Goal: Information Seeking & Learning: Learn about a topic

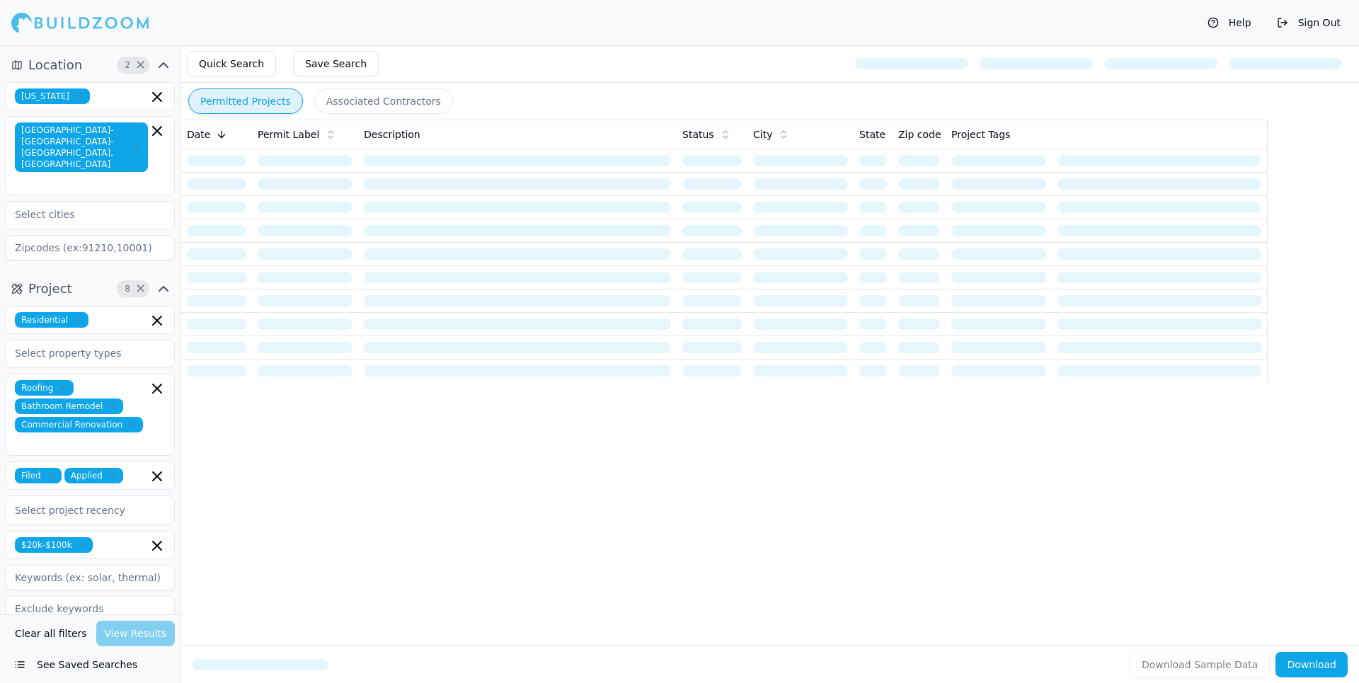
click at [45, 635] on button "Clear all filters" at bounding box center [50, 633] width 79 height 25
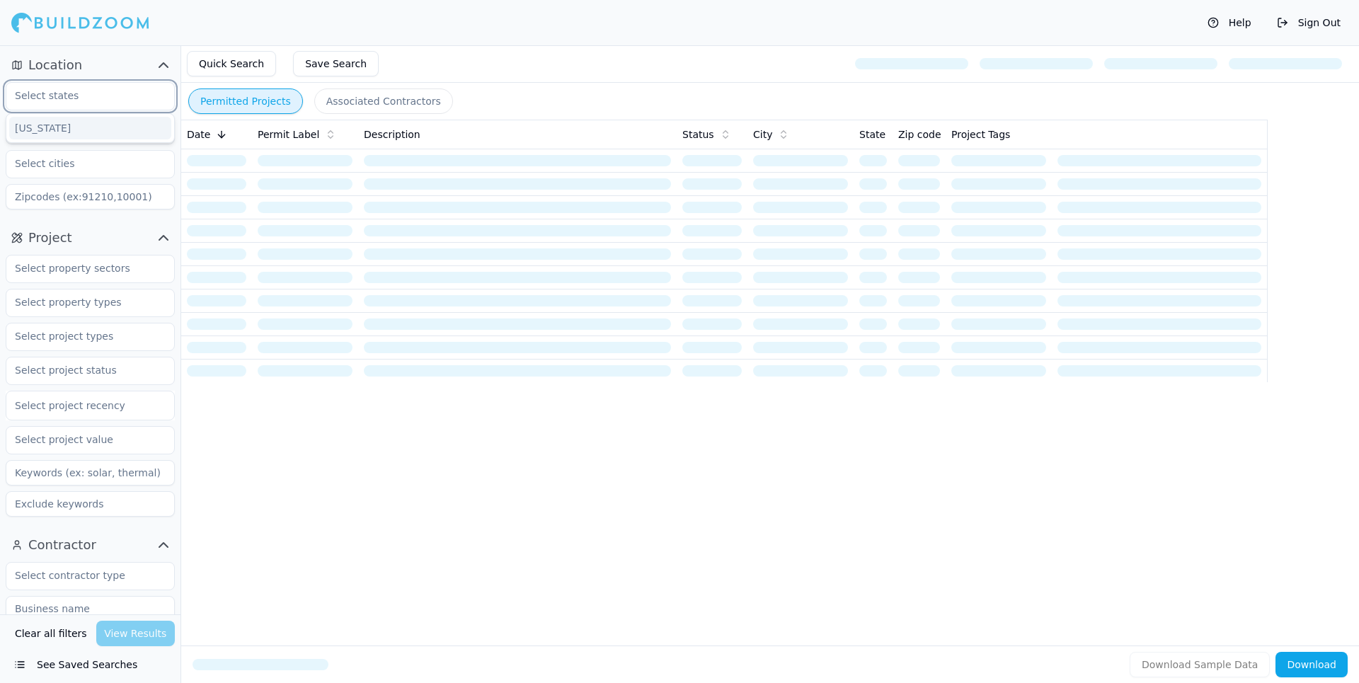
click at [61, 89] on input "text" at bounding box center [81, 95] width 150 height 25
click at [54, 125] on div "[US_STATE]" at bounding box center [90, 128] width 162 height 23
click at [47, 142] on input "text" at bounding box center [81, 129] width 150 height 25
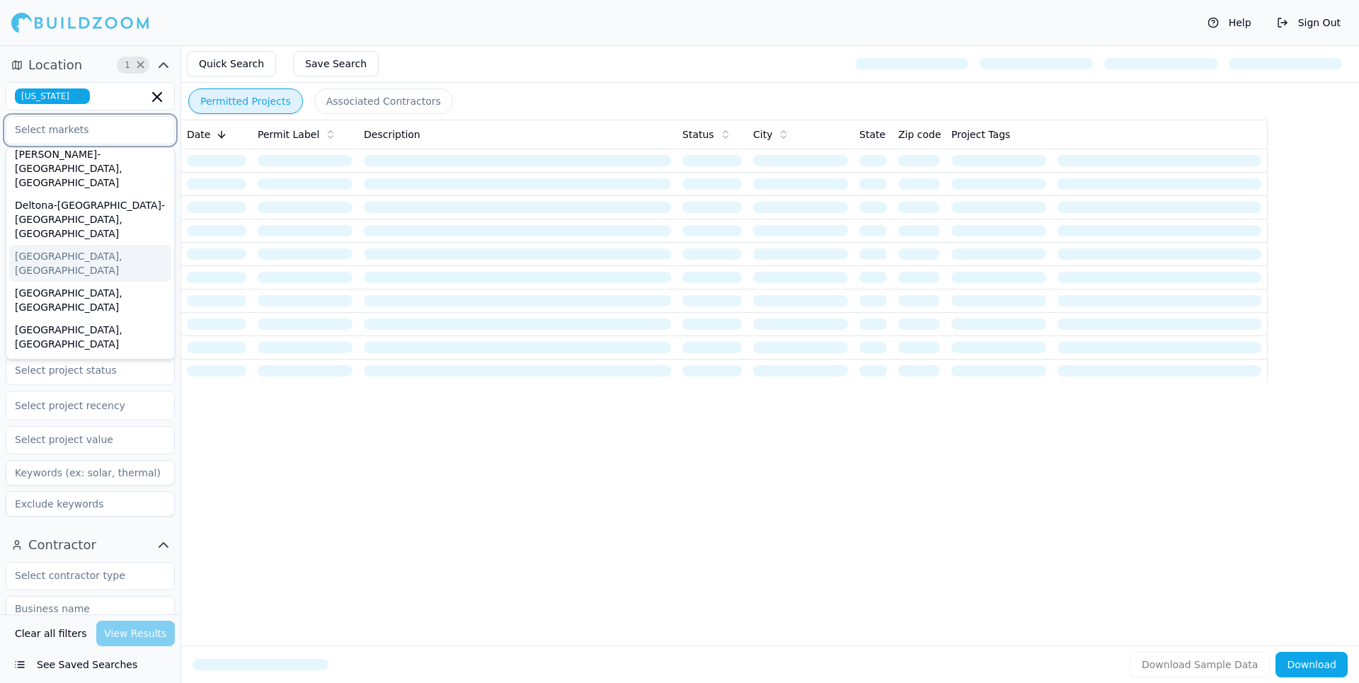
scroll to position [212, 0]
click at [73, 442] on div "[GEOGRAPHIC_DATA]-[GEOGRAPHIC_DATA]-[GEOGRAPHIC_DATA], [GEOGRAPHIC_DATA]" at bounding box center [90, 474] width 162 height 65
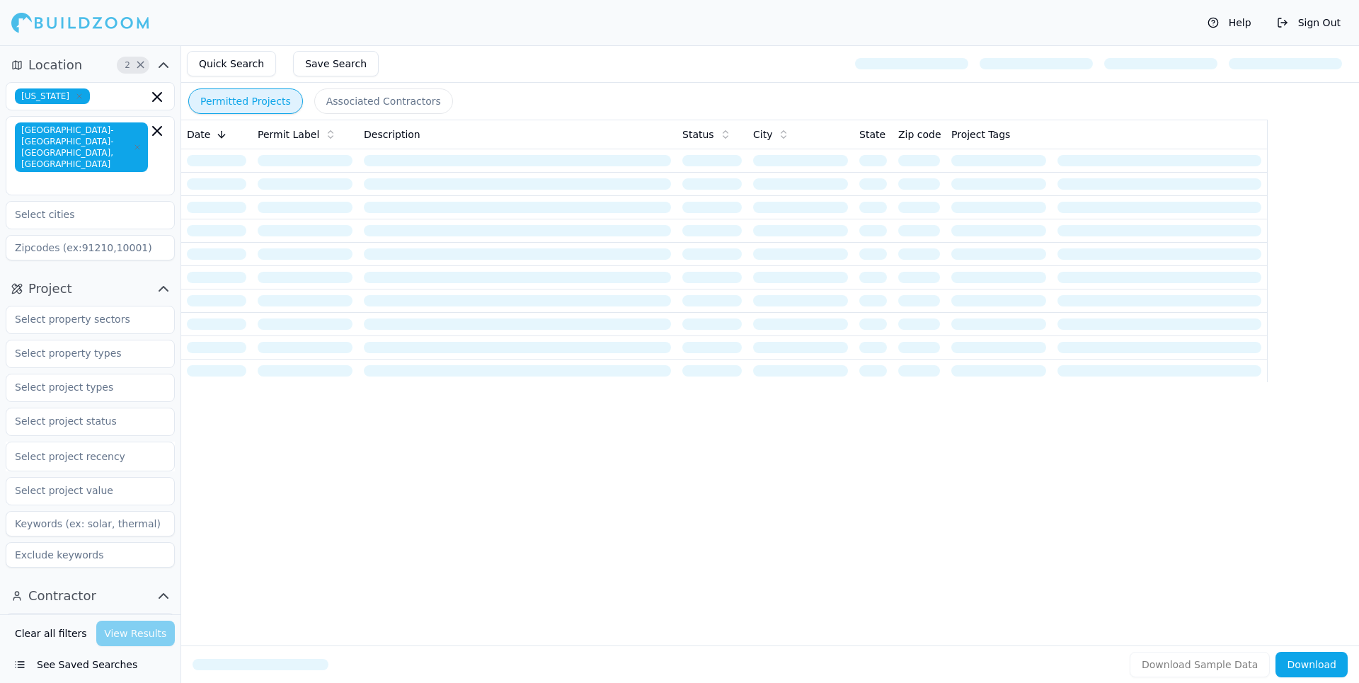
click at [330, 460] on div "Permitted Projects Associated Contractors Date Permit Label Description Status …" at bounding box center [769, 364] width 1178 height 638
click at [50, 306] on input "text" at bounding box center [81, 318] width 150 height 25
click at [45, 363] on div "Commercial" at bounding box center [90, 374] width 162 height 23
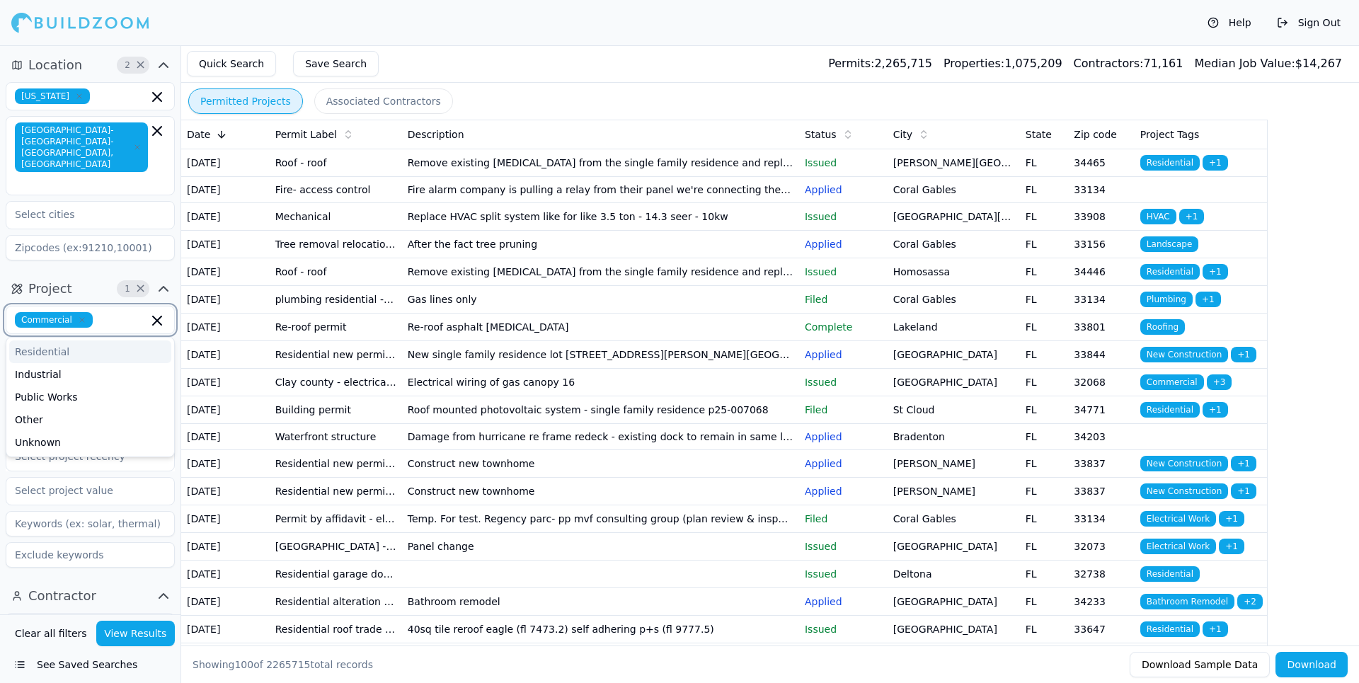
click at [127, 312] on input "text" at bounding box center [123, 320] width 50 height 16
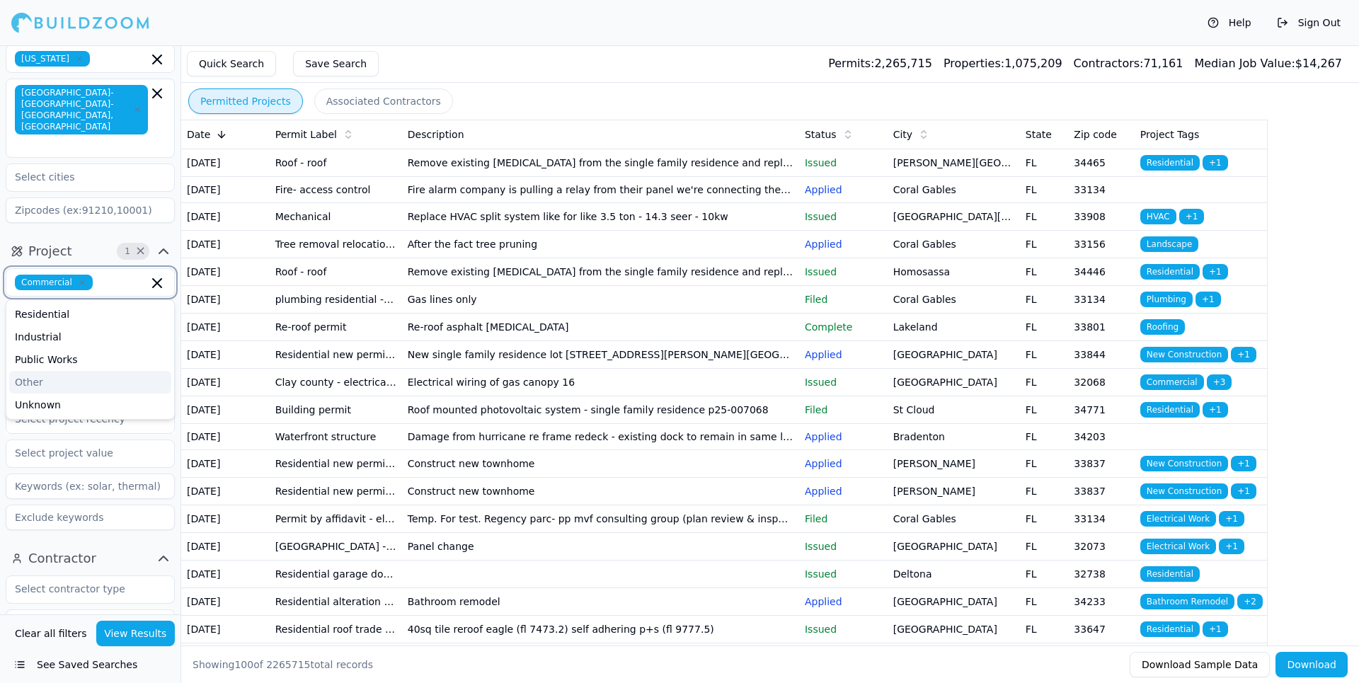
scroll to position [71, 0]
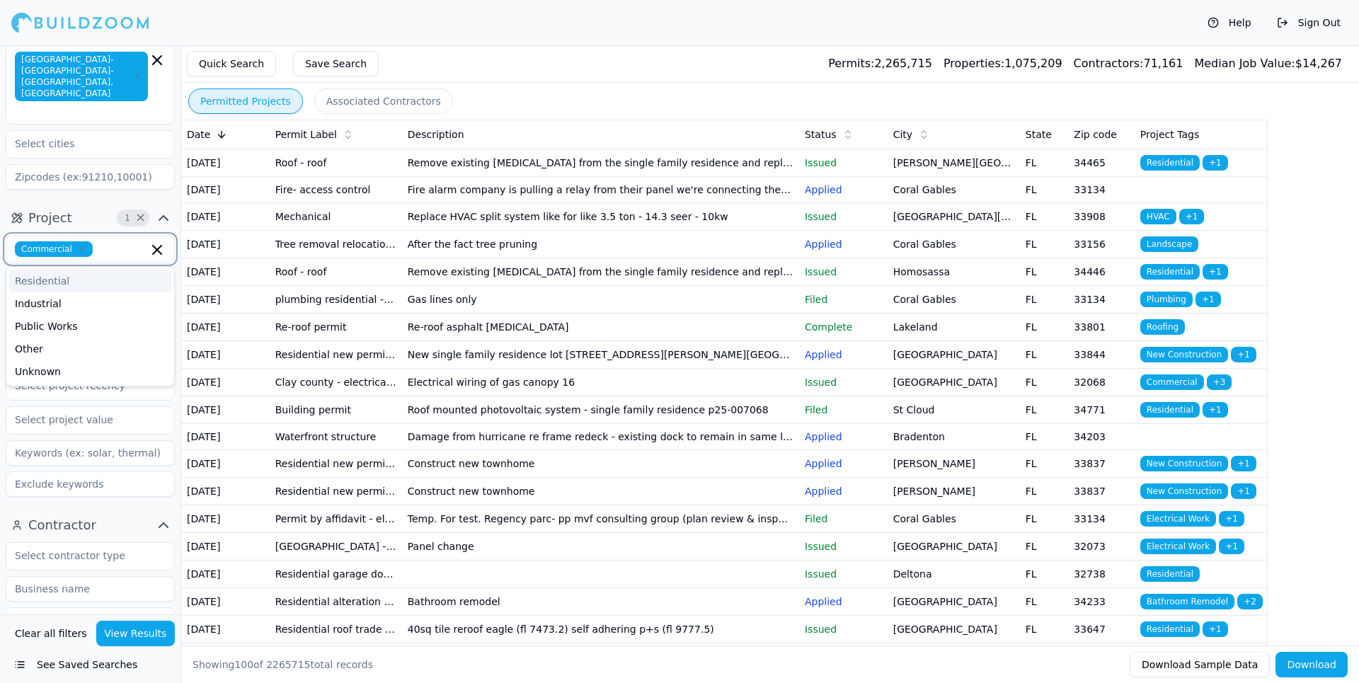
click at [47, 270] on div "Residential" at bounding box center [90, 281] width 162 height 23
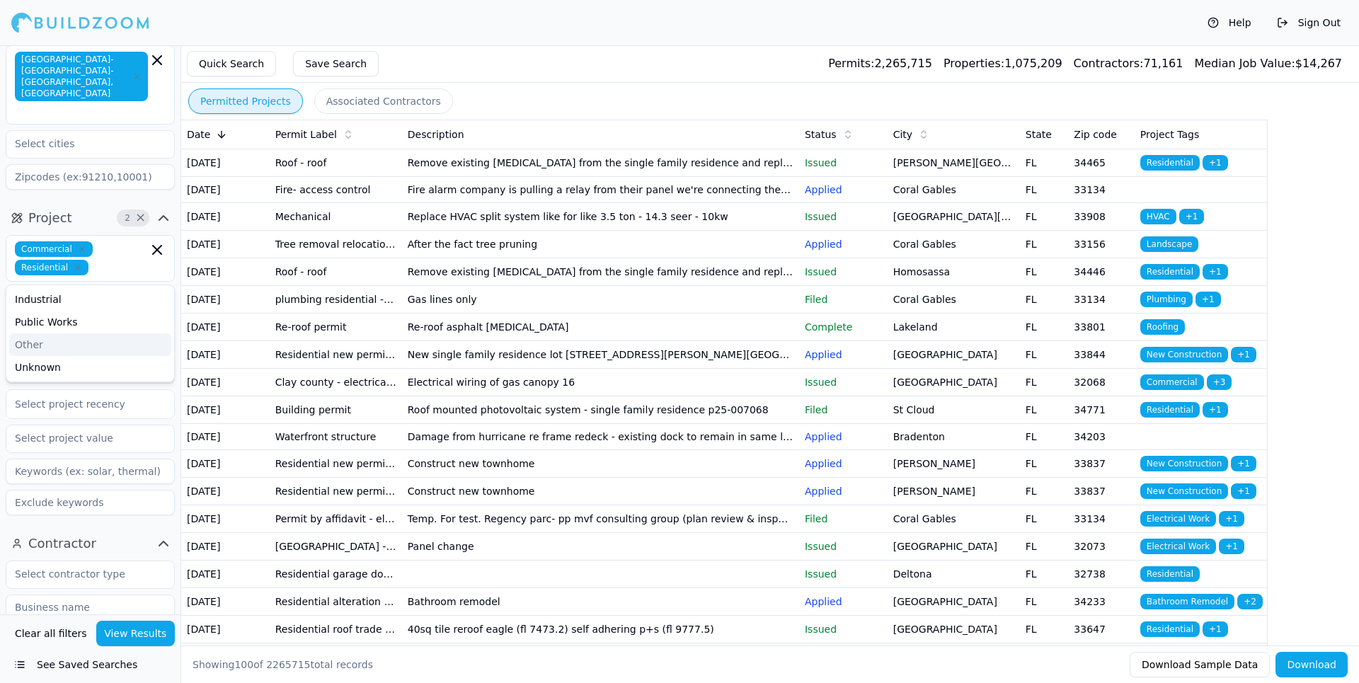
click at [304, 8] on div "Help Sign Out" at bounding box center [679, 22] width 1359 height 45
click at [108, 288] on input "text" at bounding box center [81, 300] width 150 height 25
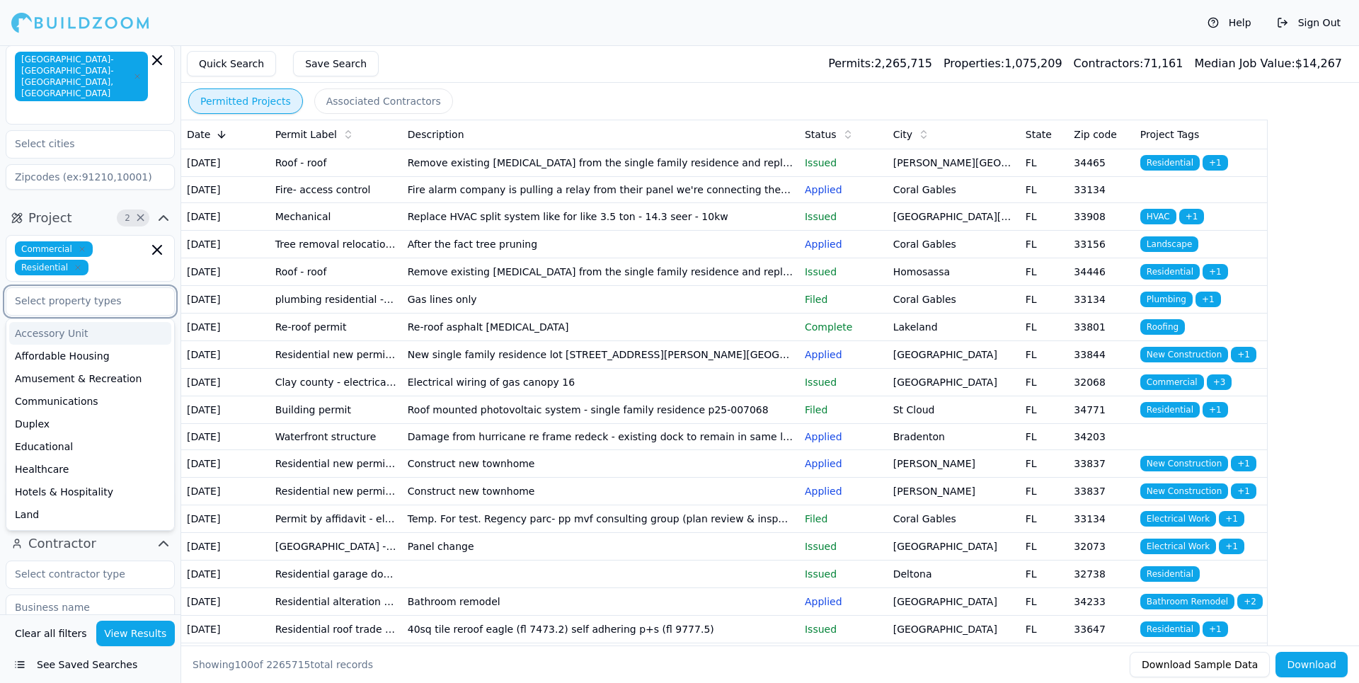
click at [108, 288] on input "text" at bounding box center [81, 300] width 150 height 25
click at [267, 13] on div "Help Sign Out" at bounding box center [679, 22] width 1359 height 45
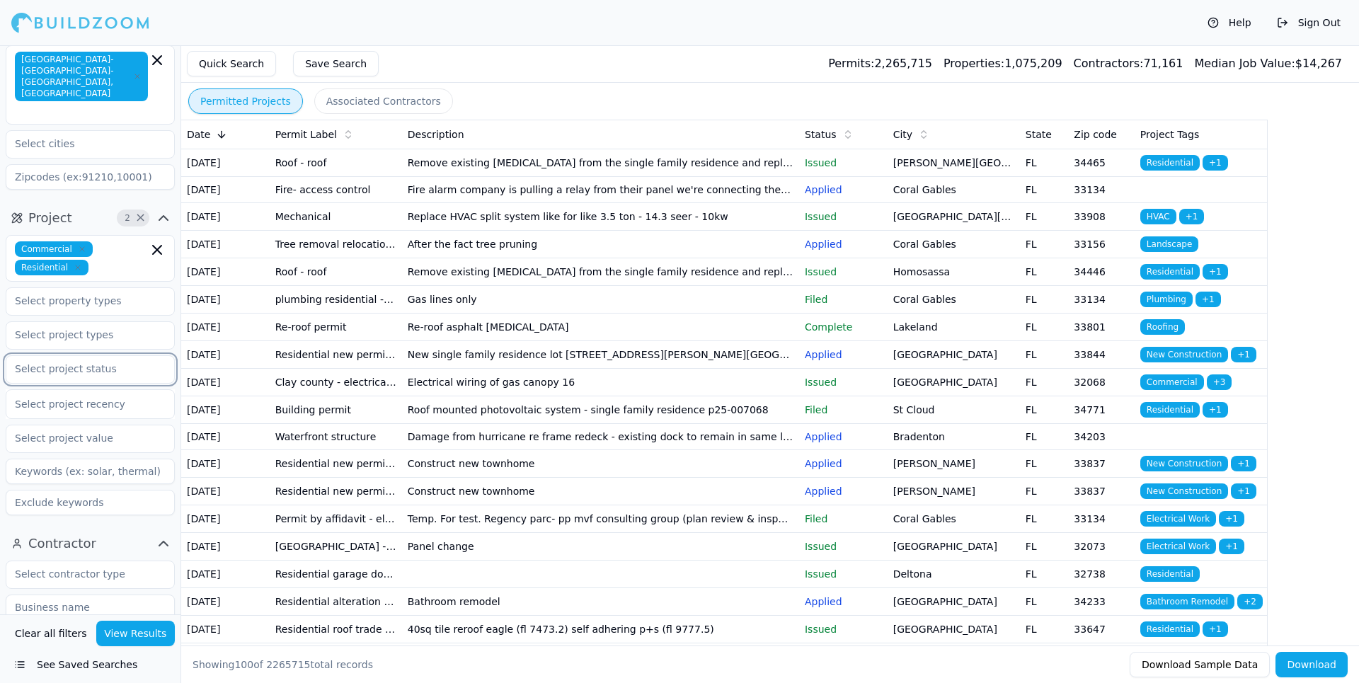
click at [110, 356] on input "text" at bounding box center [81, 368] width 150 height 25
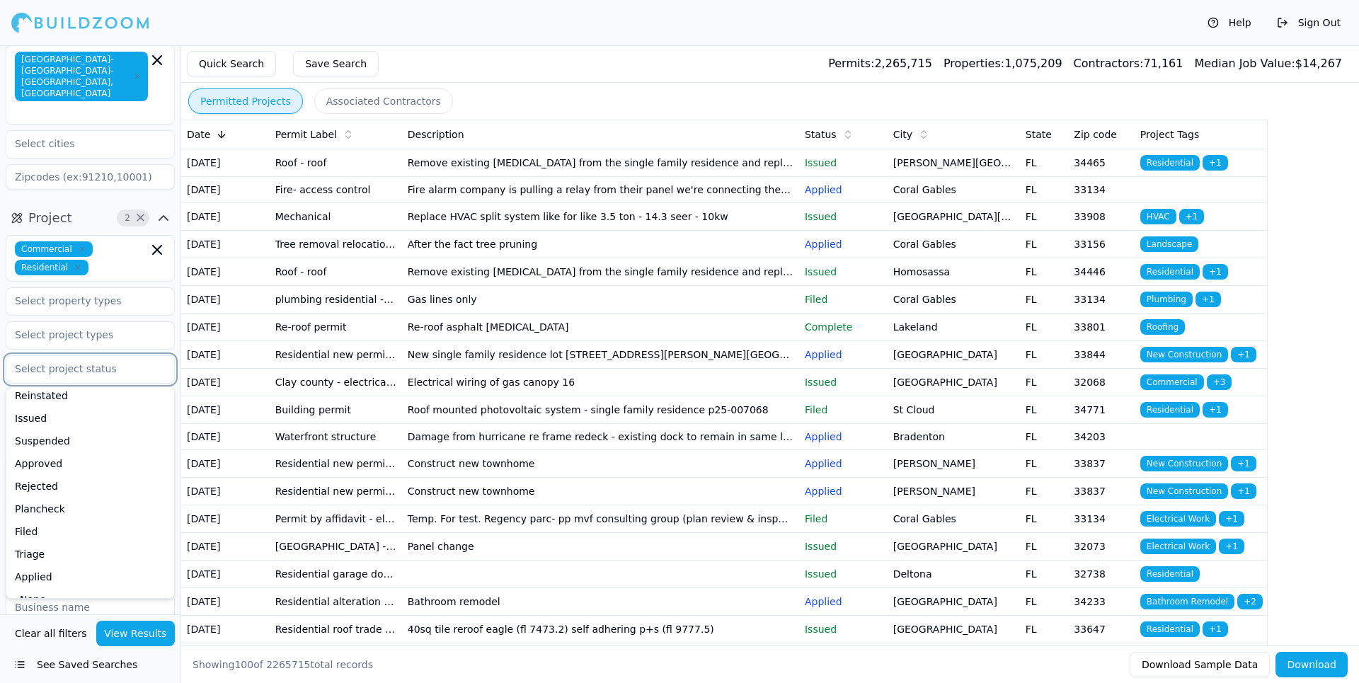
scroll to position [157, 0]
click at [50, 550] on div "Applied" at bounding box center [90, 561] width 162 height 23
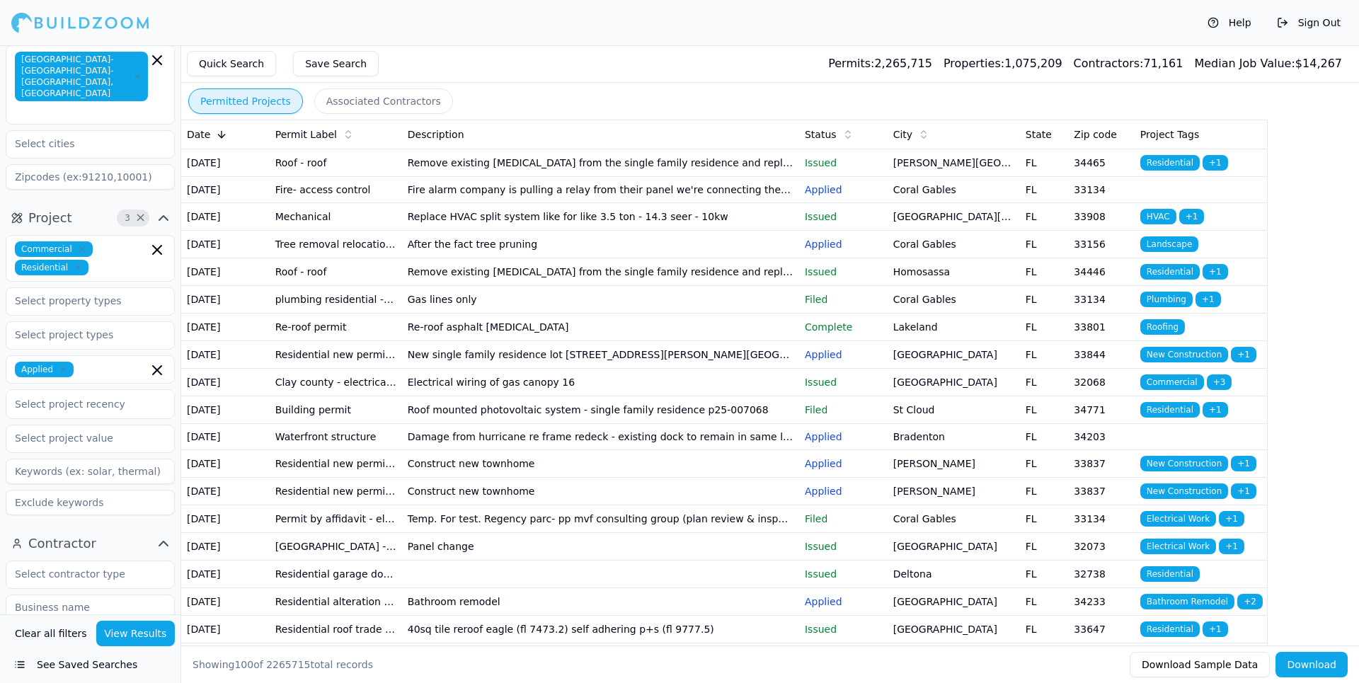
click at [380, 33] on div "Help Sign Out" at bounding box center [679, 22] width 1359 height 45
click at [109, 396] on div "Select project recency" at bounding box center [90, 404] width 151 height 17
click at [85, 451] on div "Last 30 Days" at bounding box center [90, 462] width 168 height 23
click at [350, 25] on div "Help Sign Out" at bounding box center [679, 22] width 1359 height 45
click at [307, 21] on div "Help Sign Out" at bounding box center [679, 22] width 1359 height 45
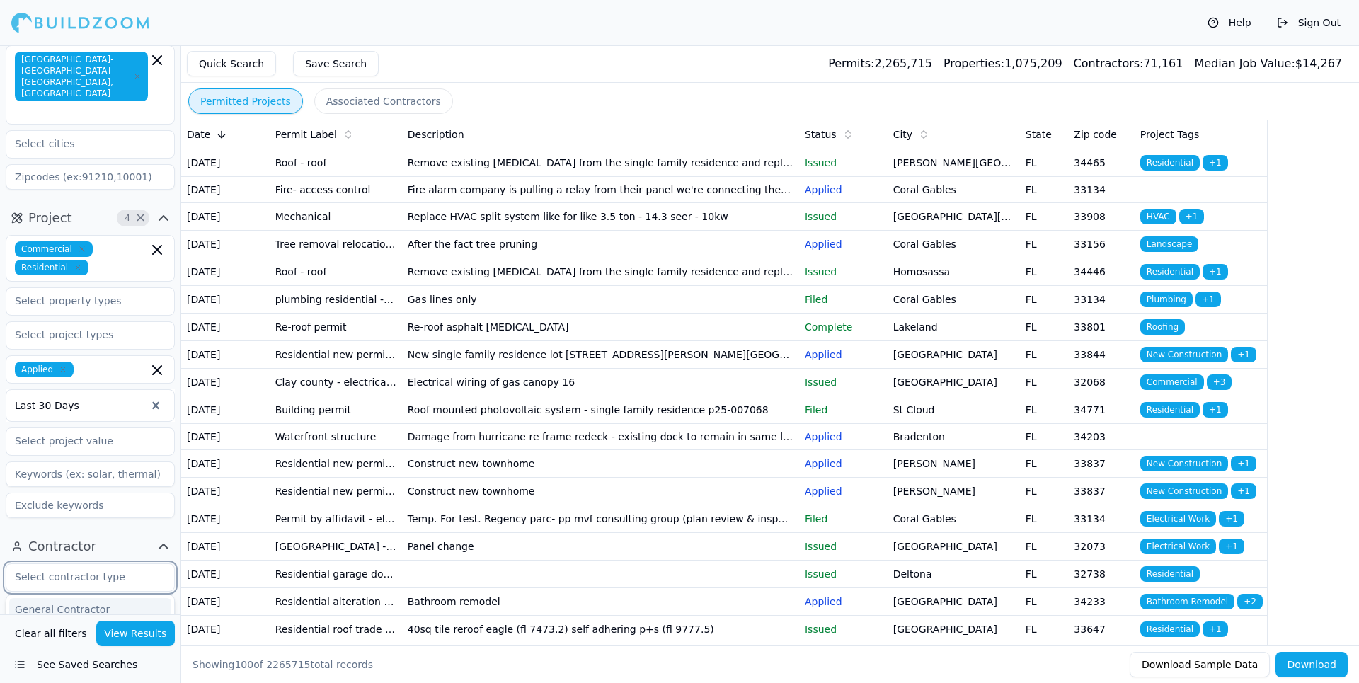
click at [62, 564] on input "text" at bounding box center [81, 576] width 150 height 25
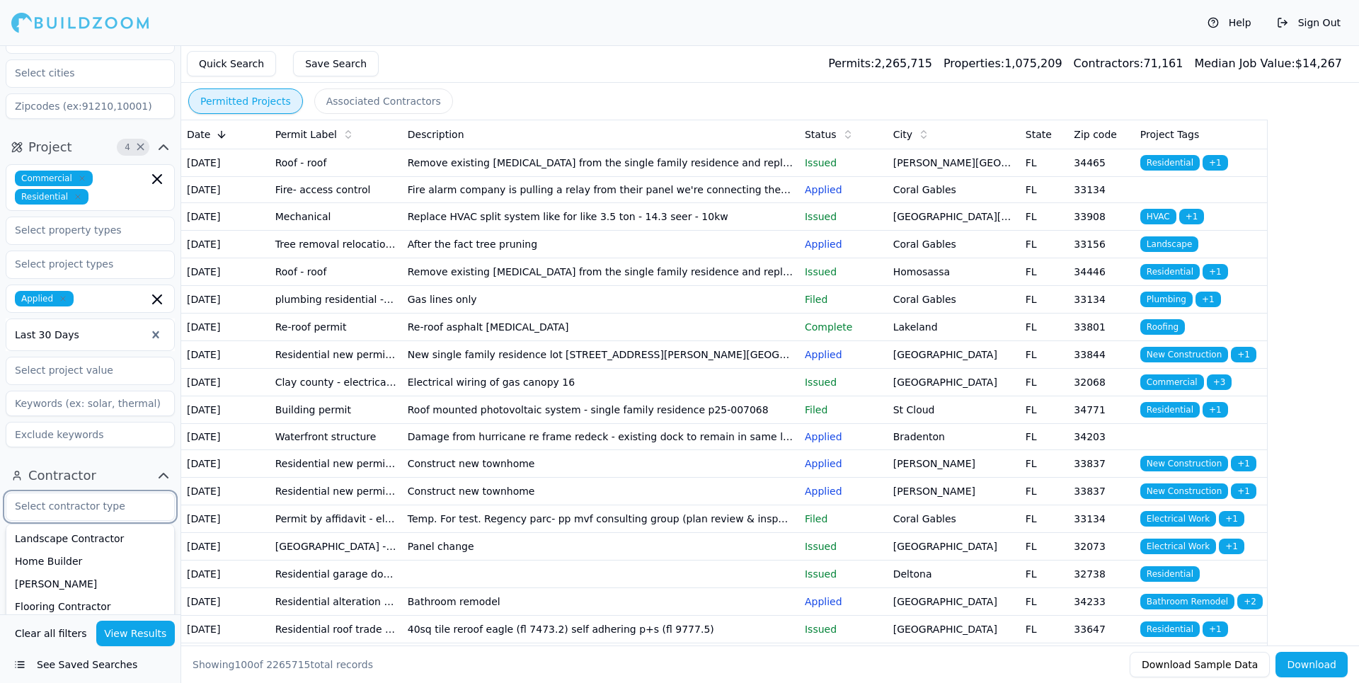
scroll to position [212, 0]
click at [497, 31] on div "Help Sign Out" at bounding box center [679, 22] width 1359 height 45
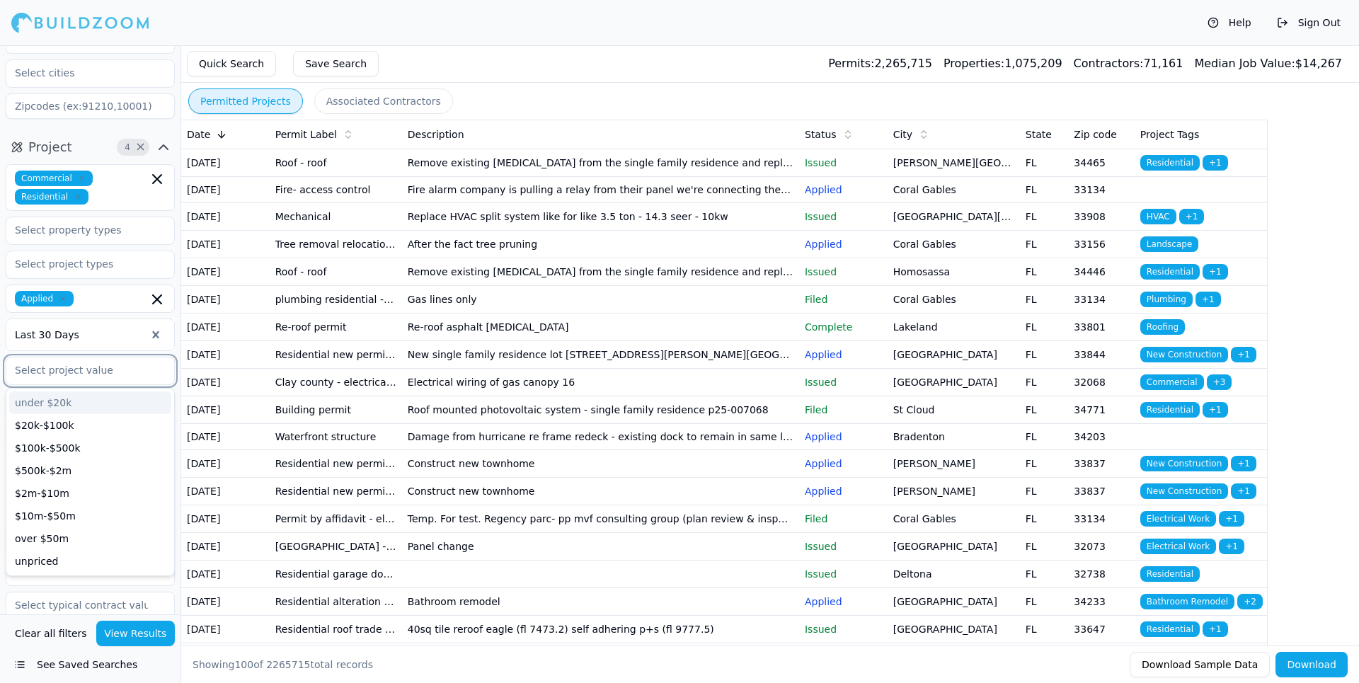
click at [67, 357] on input "text" at bounding box center [81, 369] width 150 height 25
click at [379, 23] on div "Help Sign Out" at bounding box center [679, 22] width 1359 height 45
click at [93, 391] on input at bounding box center [90, 403] width 169 height 25
click at [76, 422] on input at bounding box center [90, 434] width 169 height 25
click at [74, 357] on input "text" at bounding box center [81, 369] width 150 height 25
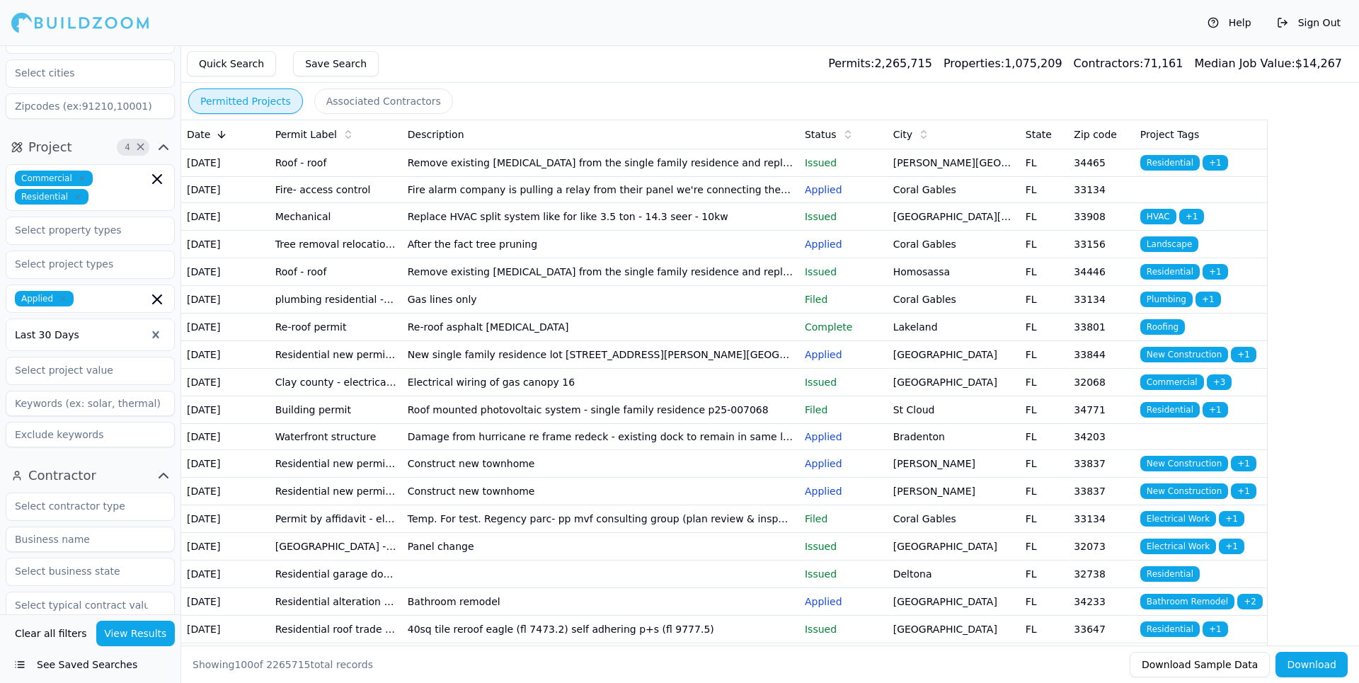
click at [9, 11] on div "Help Sign Out" at bounding box center [679, 22] width 1359 height 45
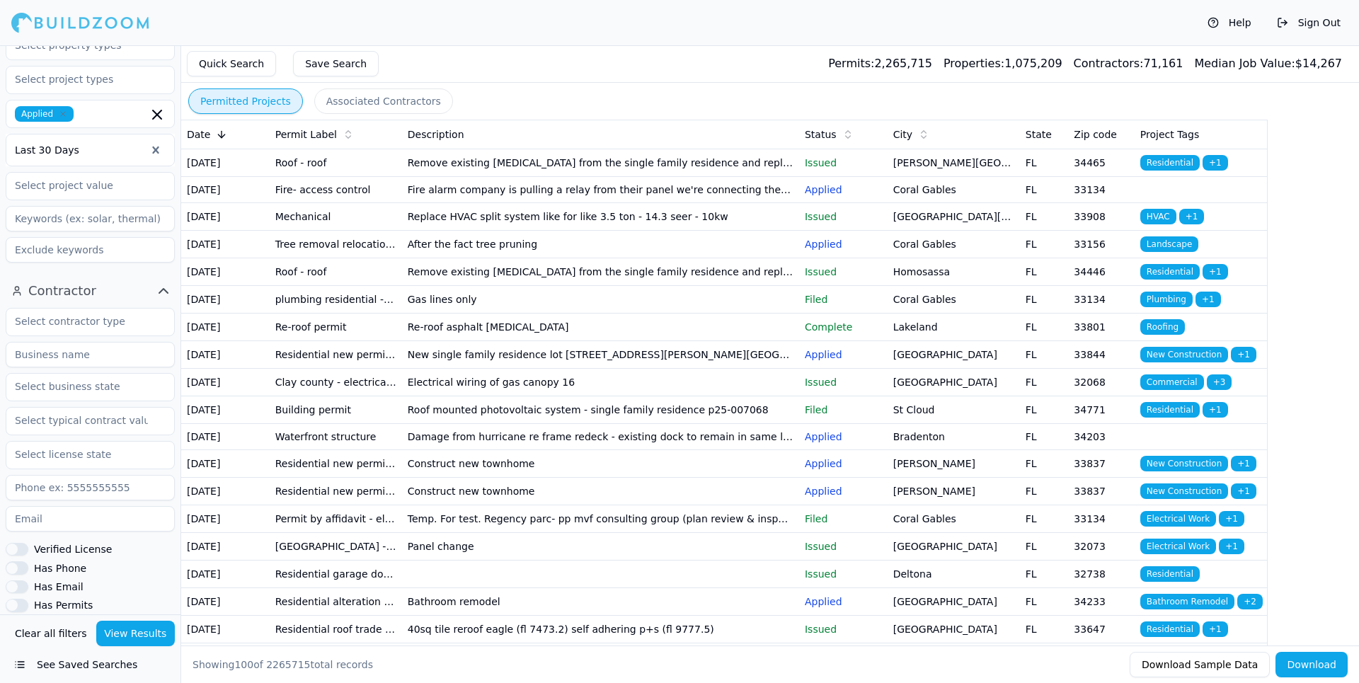
scroll to position [0, 0]
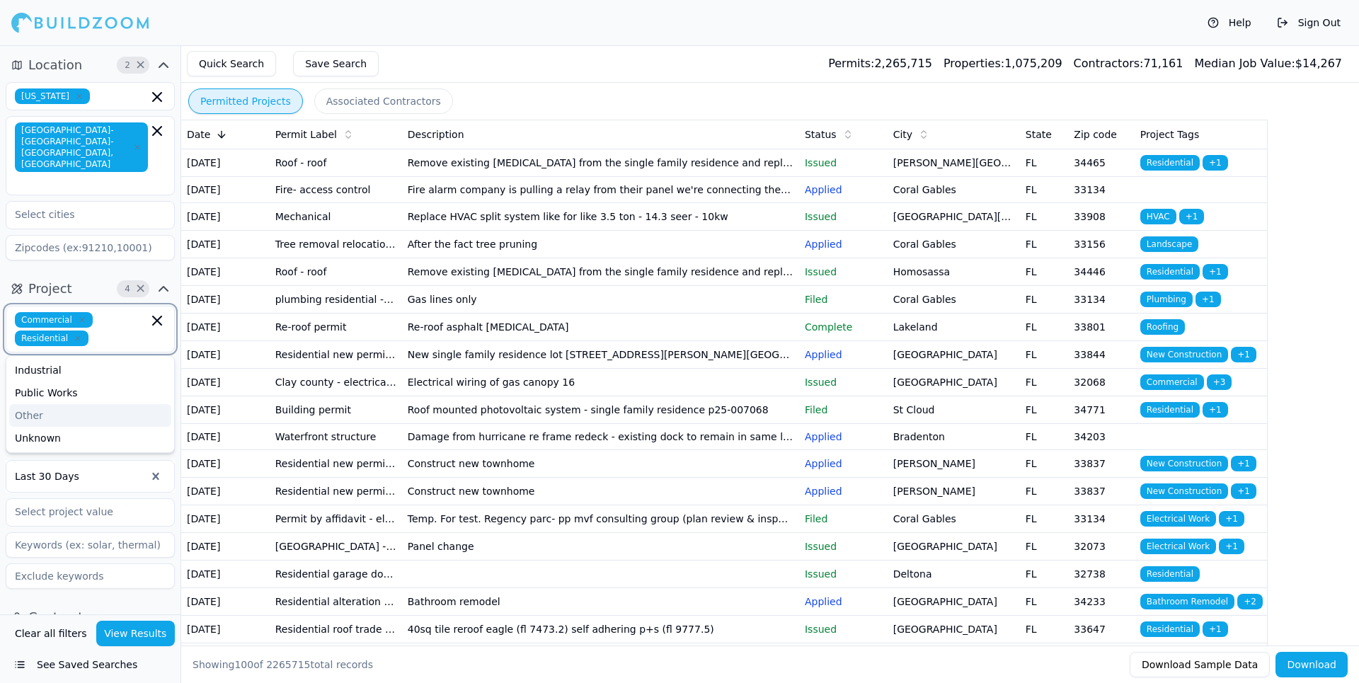
click at [105, 330] on input "text" at bounding box center [121, 338] width 54 height 16
click at [409, 22] on div "Help Sign Out" at bounding box center [679, 22] width 1359 height 45
click at [93, 359] on input "text" at bounding box center [81, 371] width 150 height 25
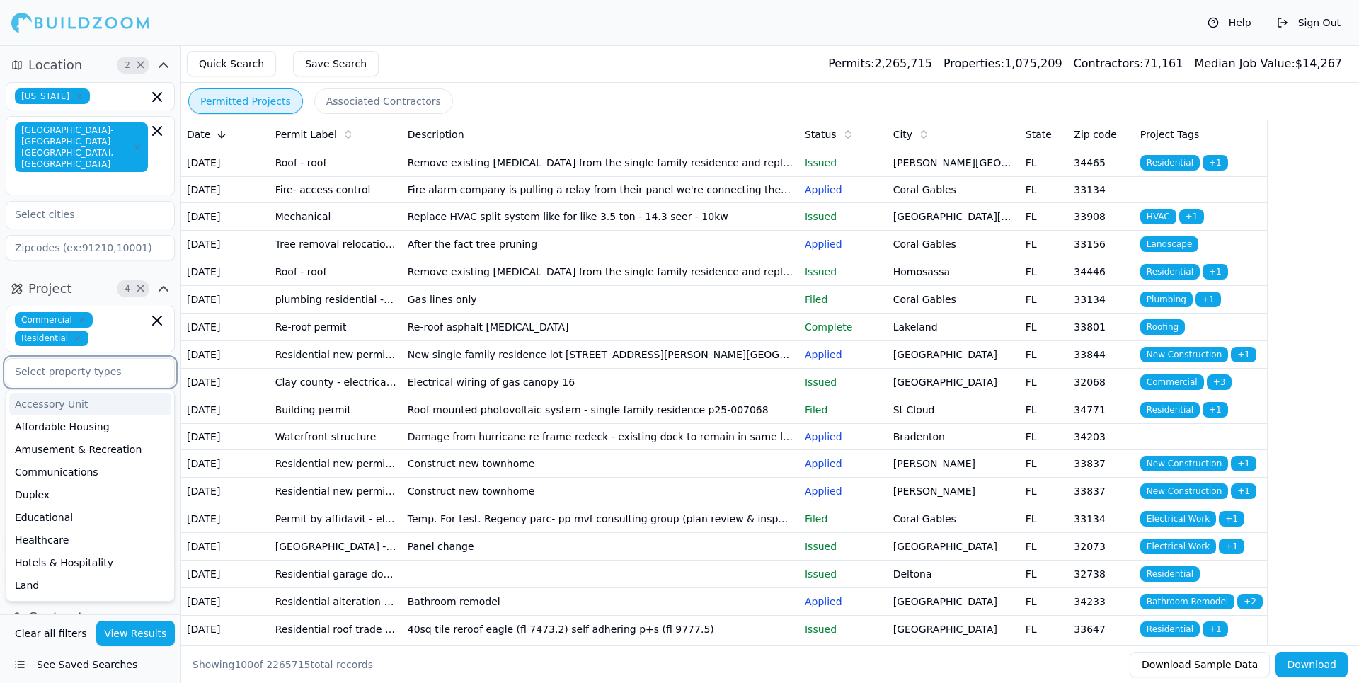
click at [93, 359] on input "text" at bounding box center [81, 371] width 150 height 25
click at [373, 10] on div "Help Sign Out" at bounding box center [679, 22] width 1359 height 45
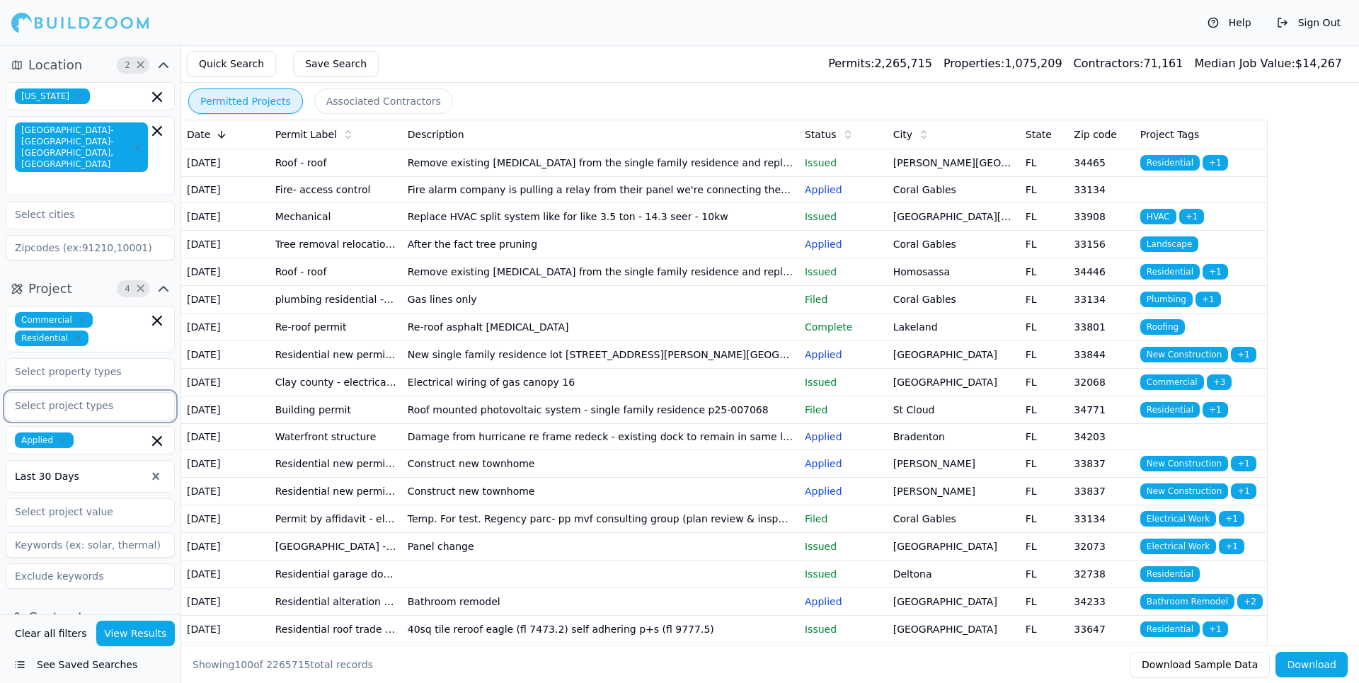
click at [131, 393] on input "text" at bounding box center [81, 405] width 150 height 25
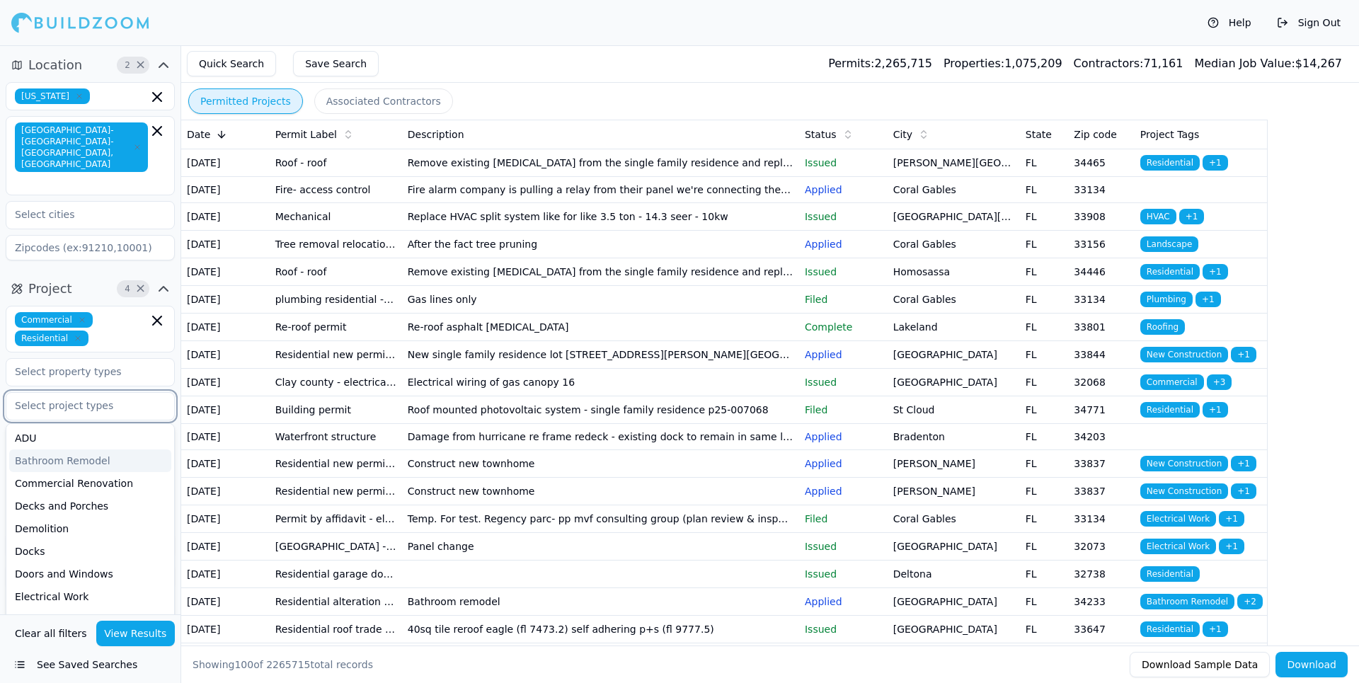
click at [108, 449] on div "Bathroom Remodel" at bounding box center [90, 460] width 162 height 23
click at [104, 449] on div "Commercial Renovation" at bounding box center [90, 460] width 162 height 23
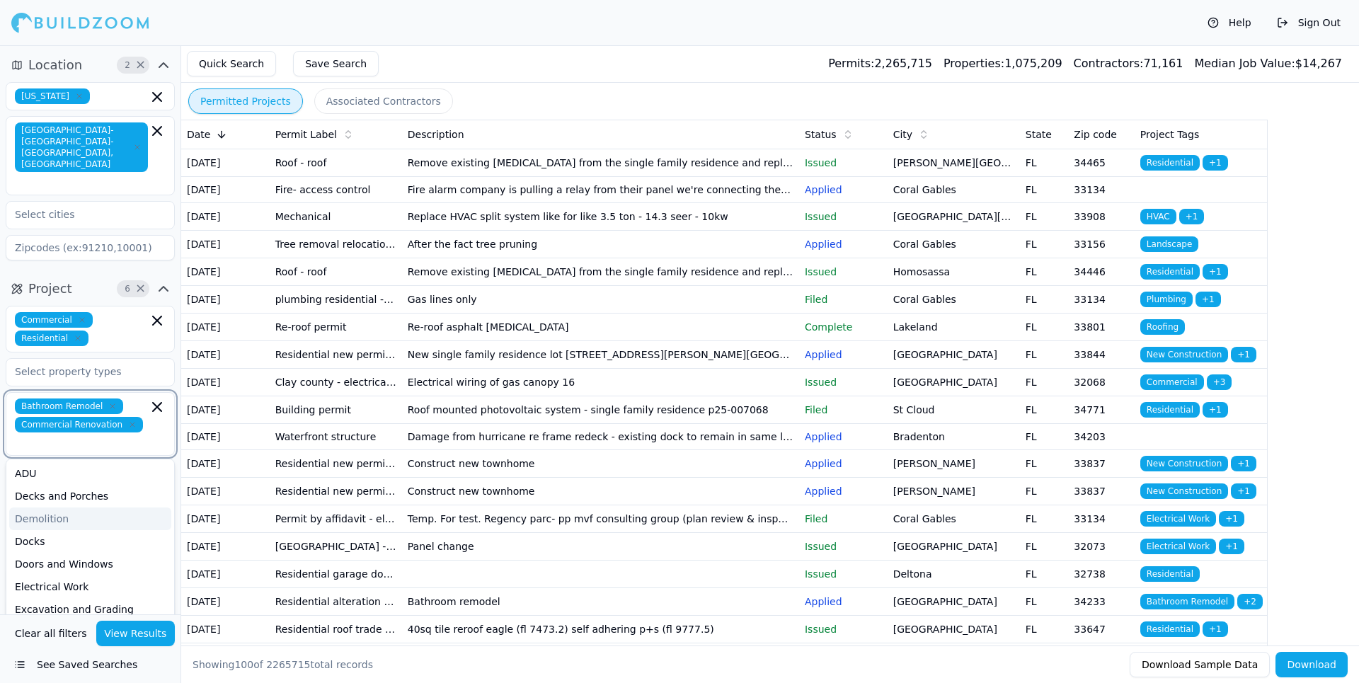
click at [60, 507] on div "Demolition" at bounding box center [90, 518] width 162 height 23
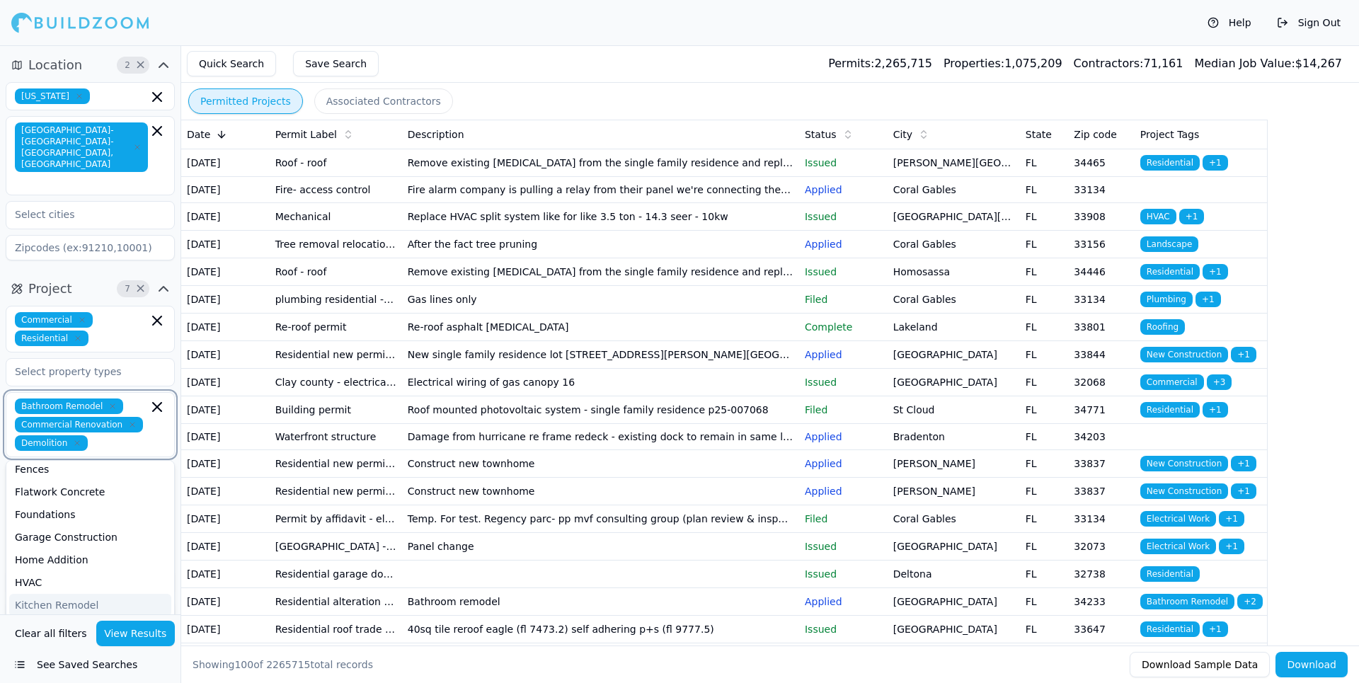
click at [62, 594] on div "Kitchen Remodel" at bounding box center [90, 605] width 162 height 23
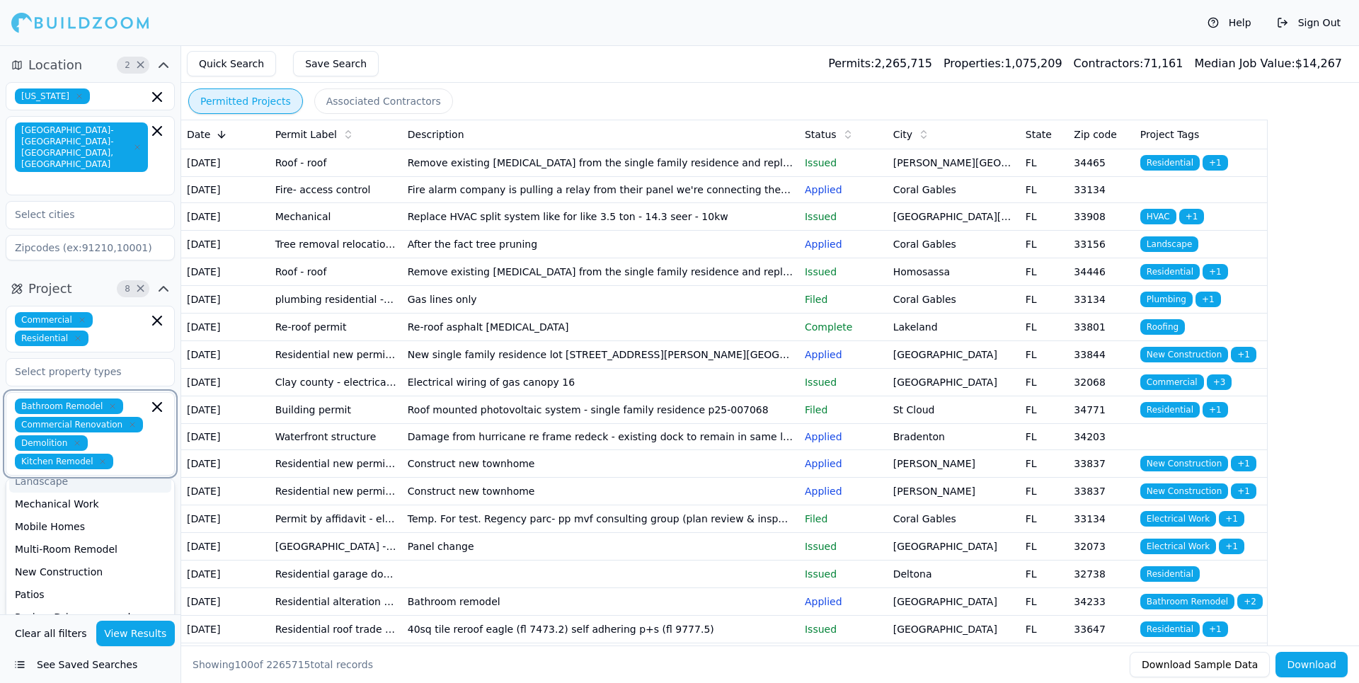
scroll to position [283, 0]
click at [62, 561] on div "New Construction" at bounding box center [90, 572] width 162 height 23
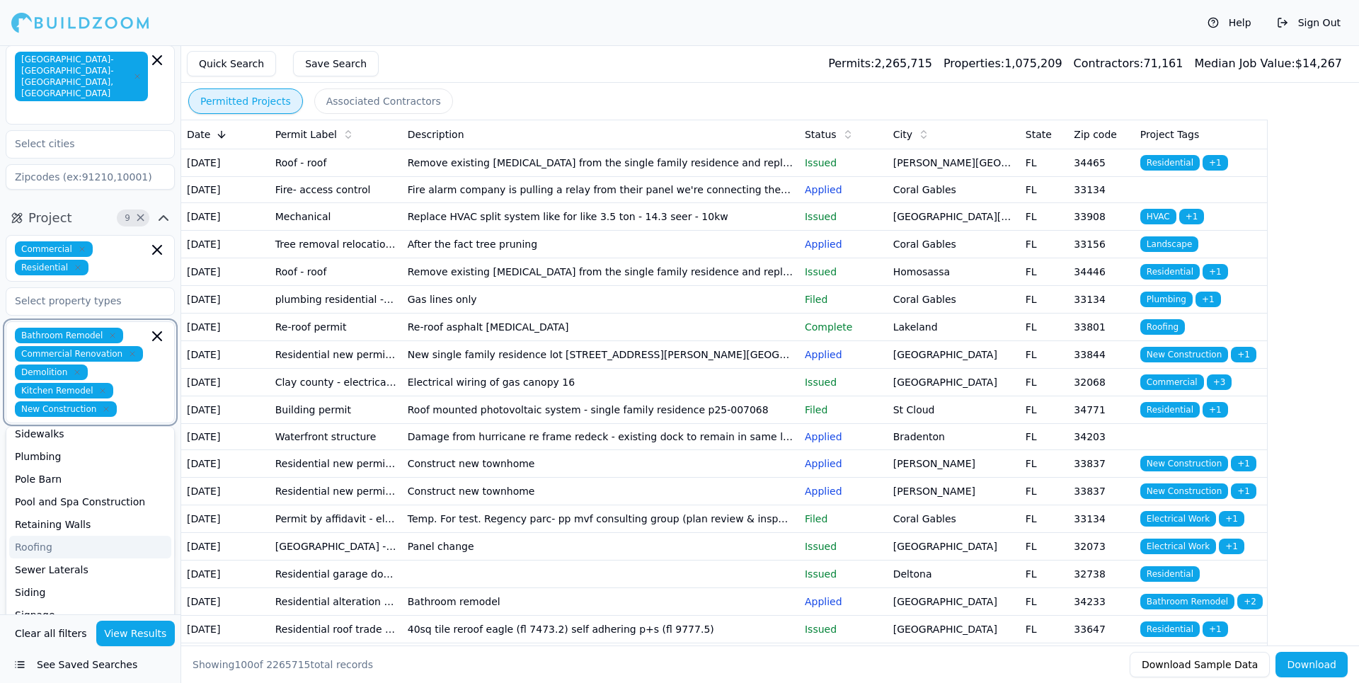
click at [23, 536] on div "Roofing" at bounding box center [90, 547] width 162 height 23
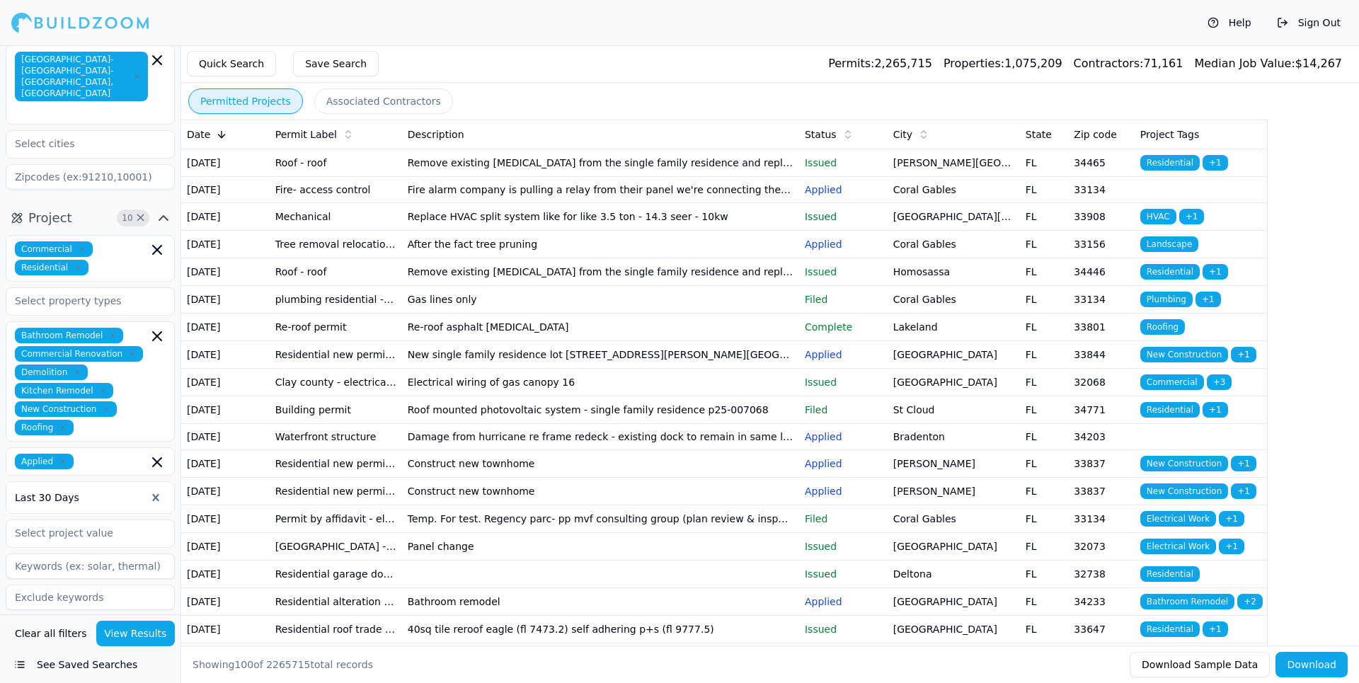
click at [145, 633] on button "View Results" at bounding box center [135, 633] width 79 height 25
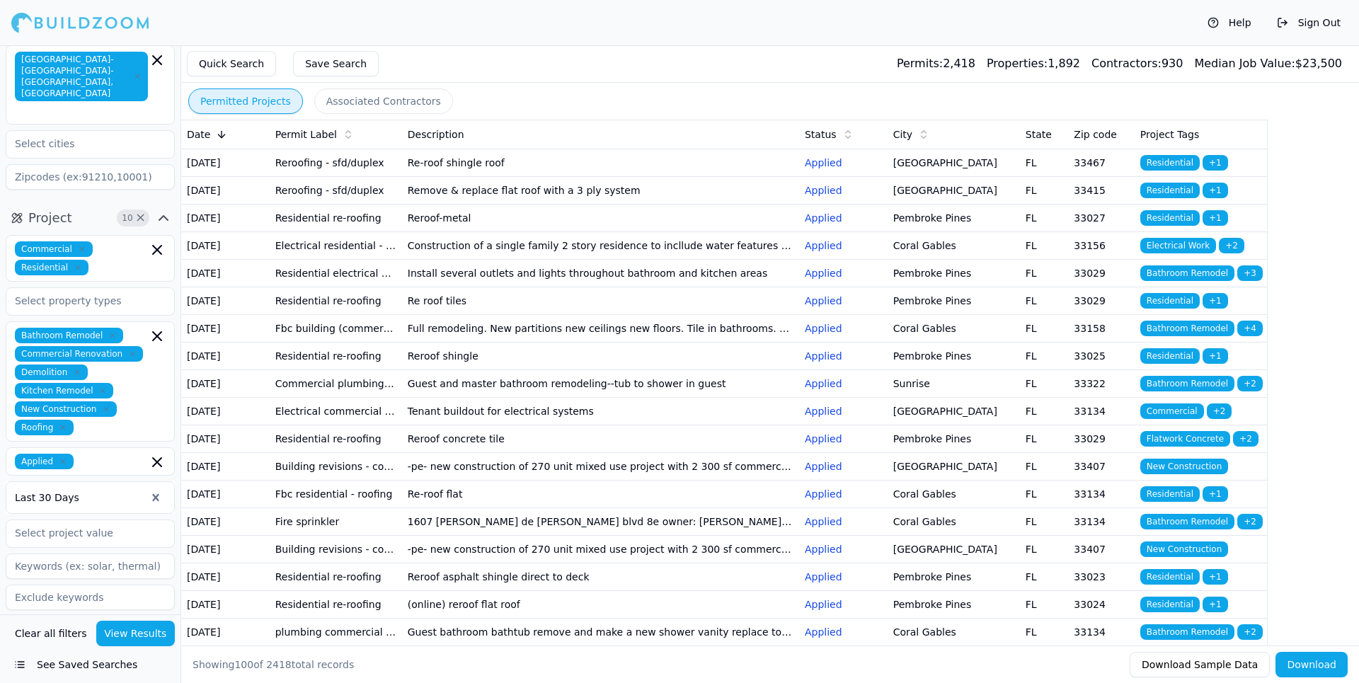
click at [485, 231] on td "Reroof-metal" at bounding box center [600, 218] width 397 height 28
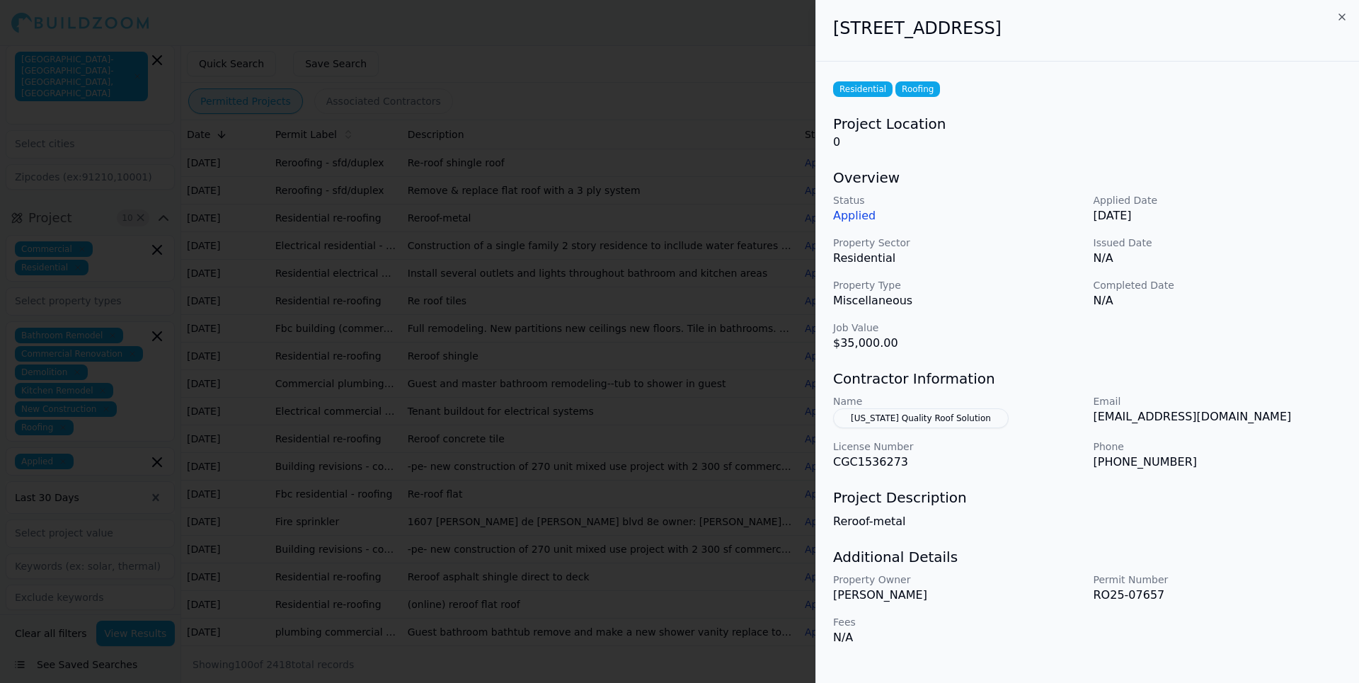
click at [664, 38] on div at bounding box center [679, 341] width 1359 height 683
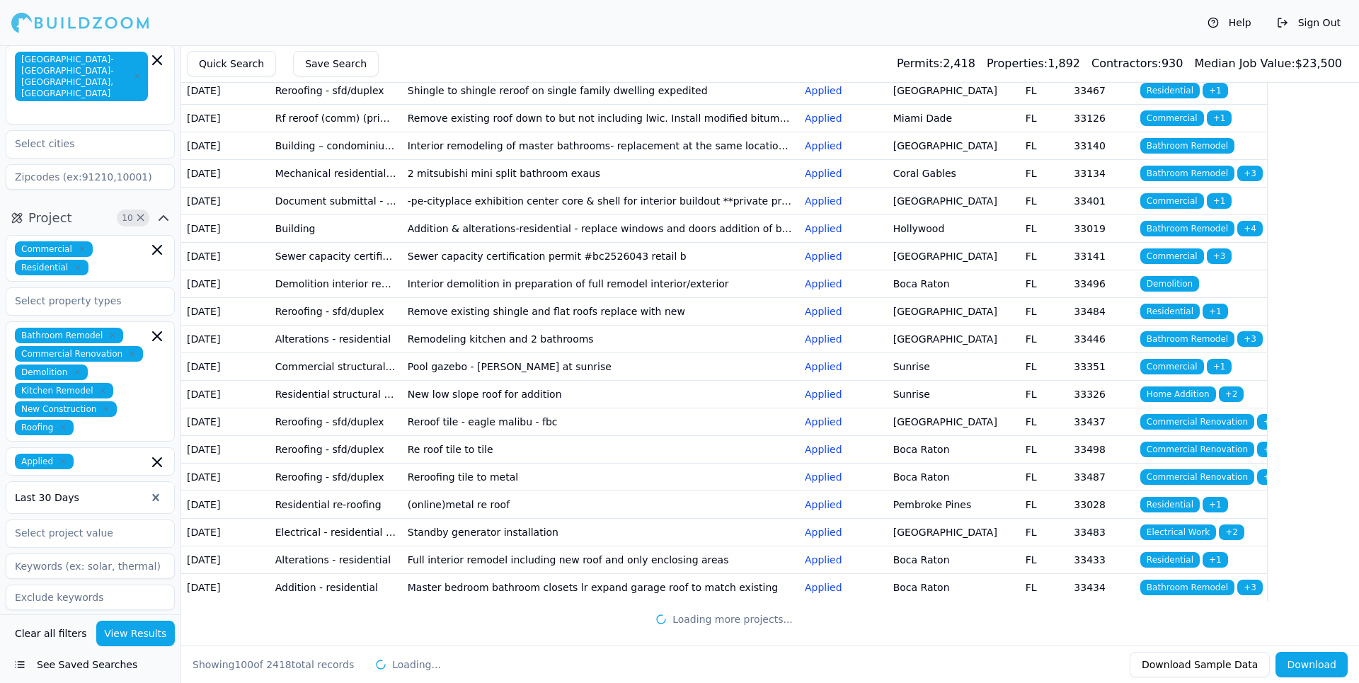
scroll to position [3369, 0]
click at [531, 547] on td "Full interior remodel including new roof and only enclosing areas" at bounding box center [600, 560] width 397 height 28
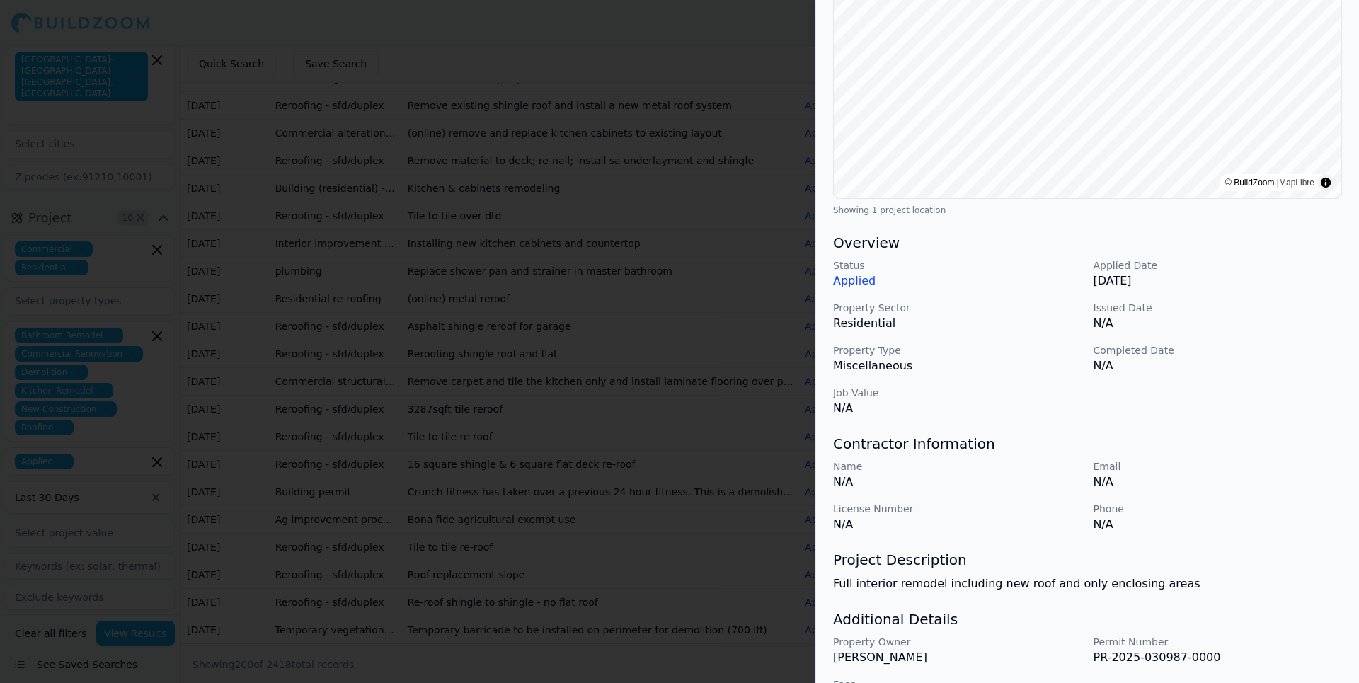
scroll to position [255, 0]
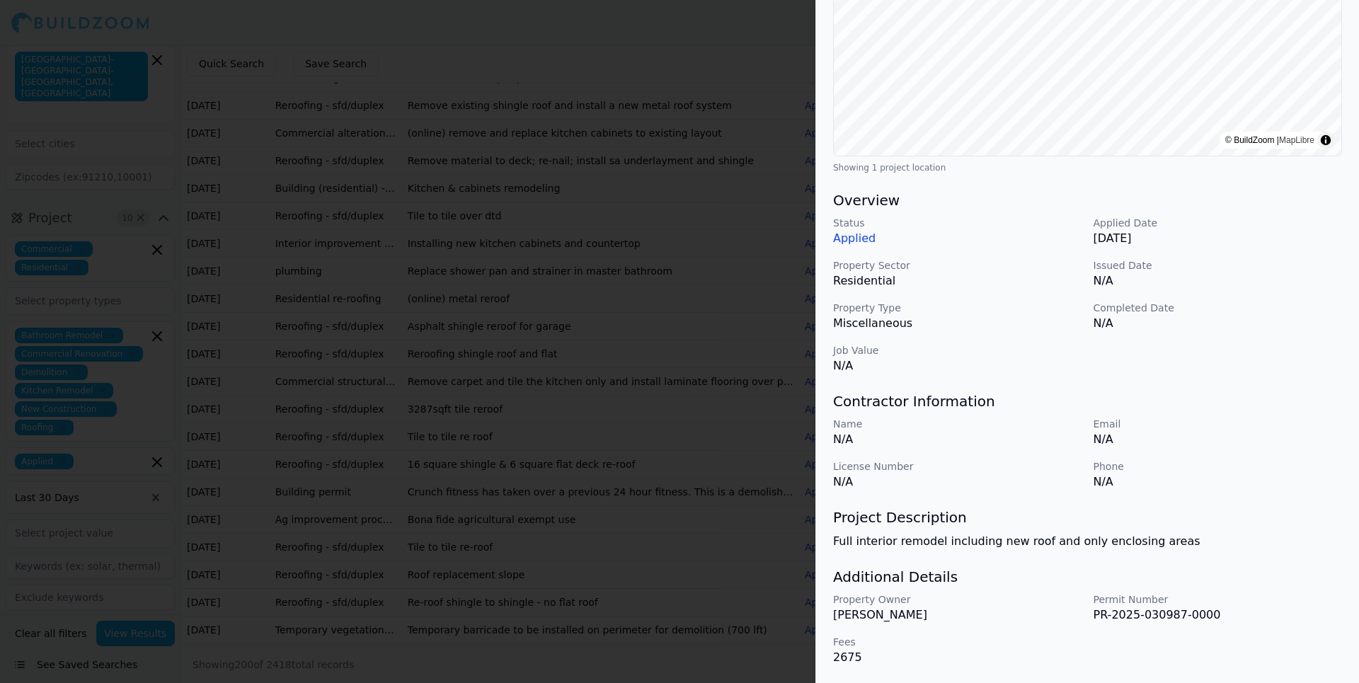
click at [492, 46] on div at bounding box center [679, 341] width 1359 height 683
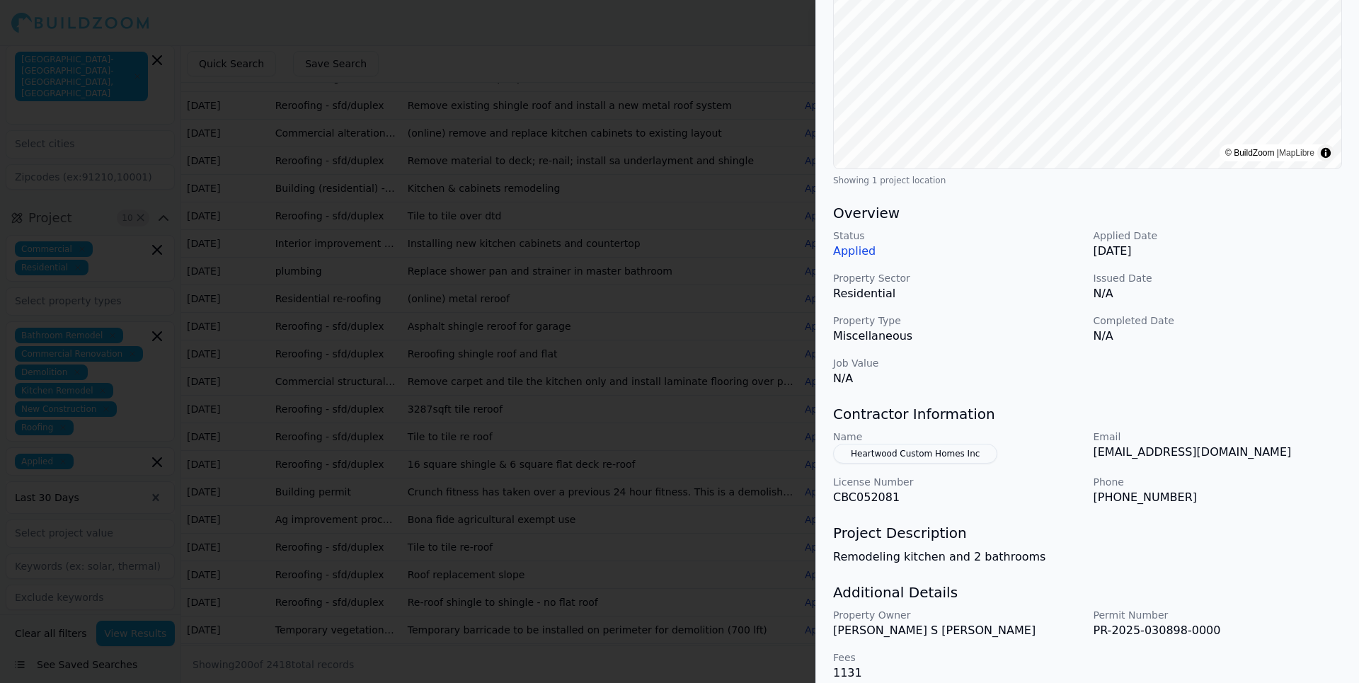
scroll to position [258, 0]
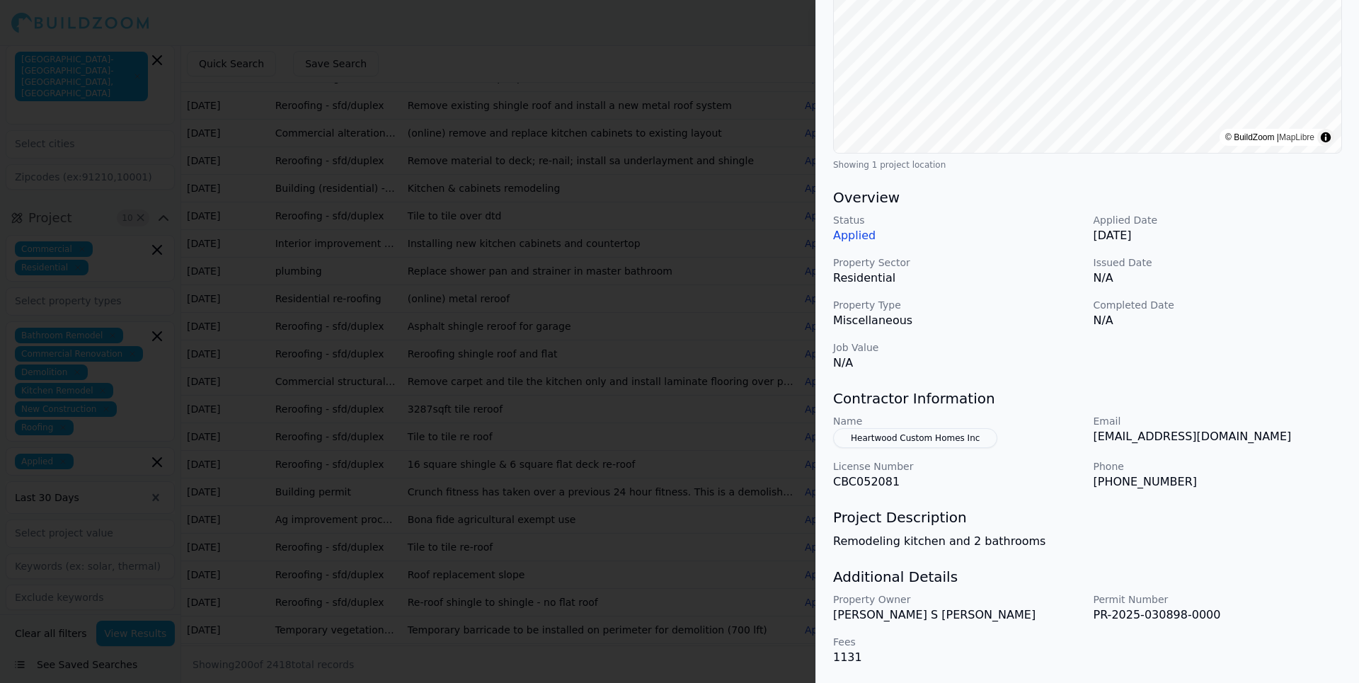
click at [517, 23] on div at bounding box center [679, 341] width 1359 height 683
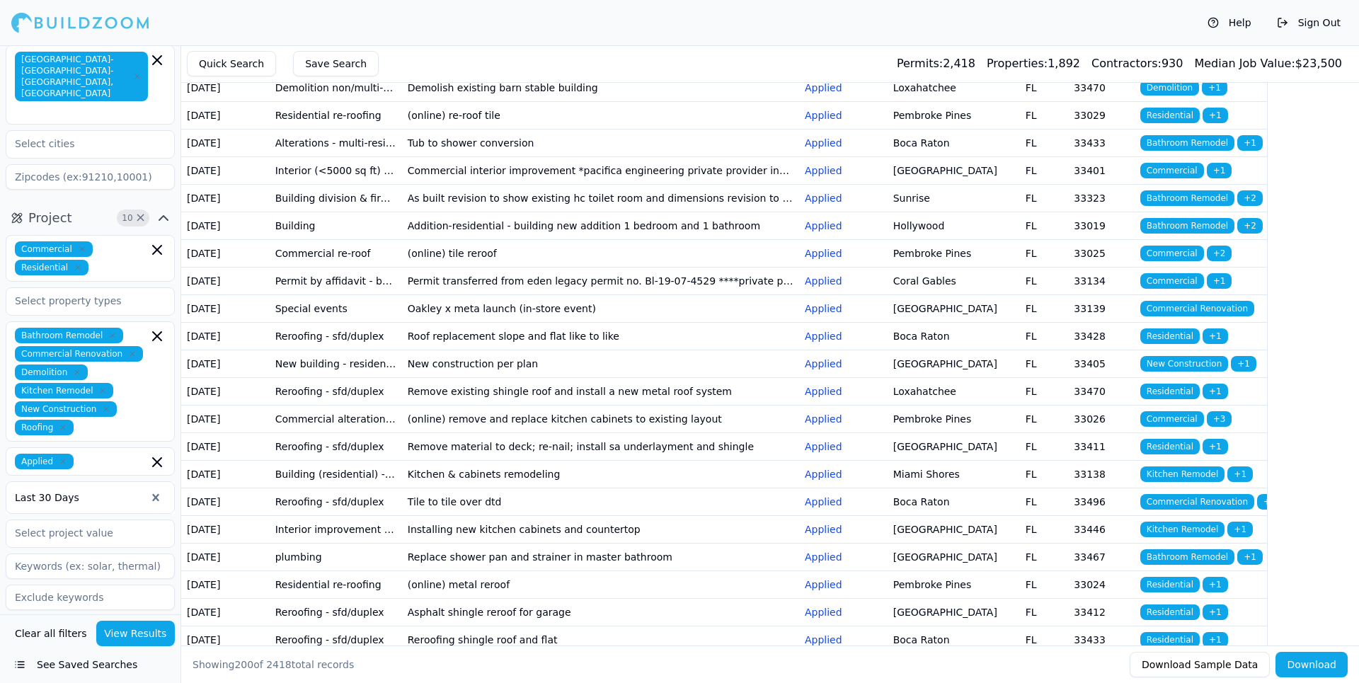
scroll to position [2873, 0]
